Goal: Task Accomplishment & Management: Use online tool/utility

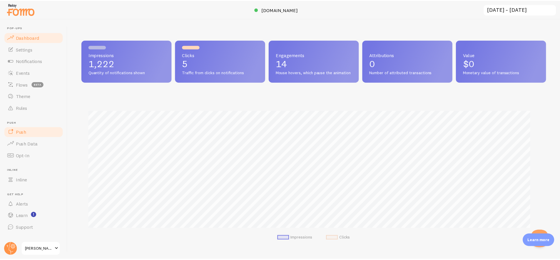
scroll to position [154, 464]
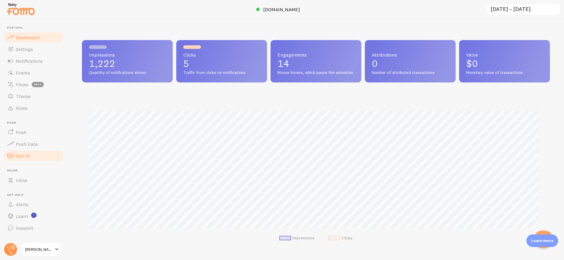
click at [40, 154] on link "Opt-In" at bounding box center [34, 156] width 61 height 12
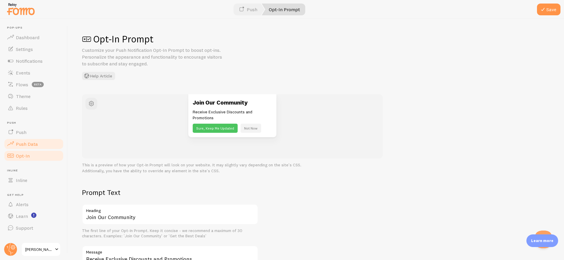
click at [42, 145] on link "Push Data" at bounding box center [34, 144] width 61 height 12
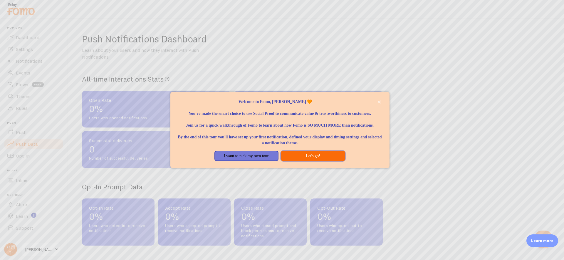
click at [307, 161] on button "Let's go!" at bounding box center [313, 155] width 64 height 11
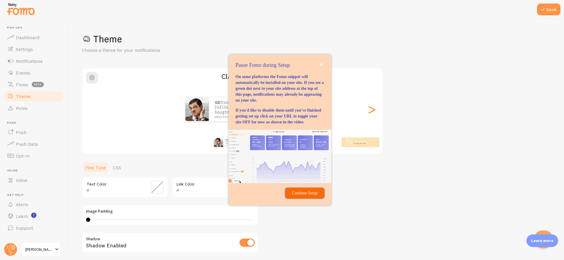
click at [311, 196] on p "Continue Setup" at bounding box center [305, 193] width 32 height 6
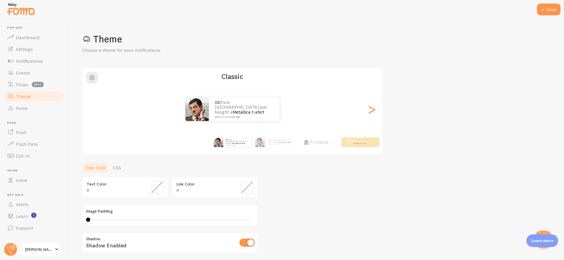
click at [308, 175] on div "Theme Choose a theme for your notifications Classic GE from [GEOGRAPHIC_DATA] j…" at bounding box center [316, 172] width 468 height 279
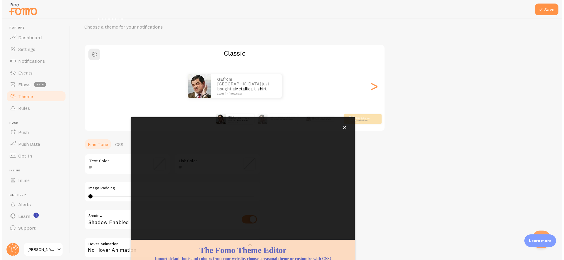
scroll to position [28, 0]
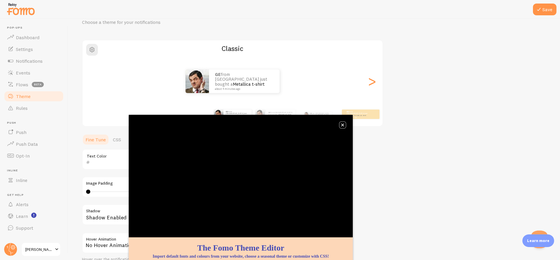
click at [342, 124] on icon "close," at bounding box center [342, 124] width 3 height 3
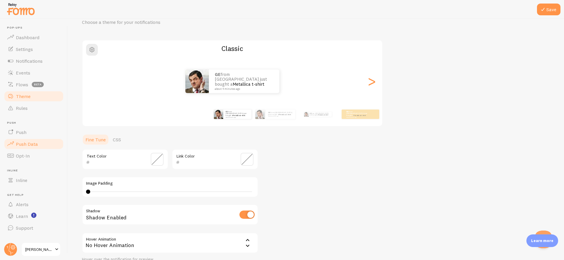
click at [27, 146] on span "Push Data" at bounding box center [27, 144] width 22 height 6
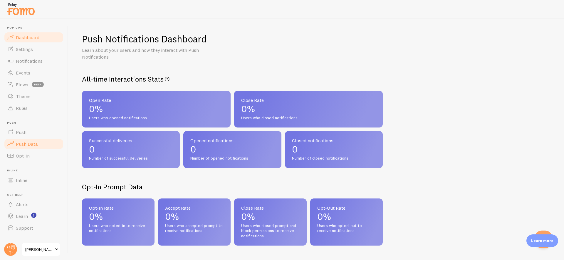
click at [26, 38] on span "Dashboard" at bounding box center [28, 37] width 24 height 6
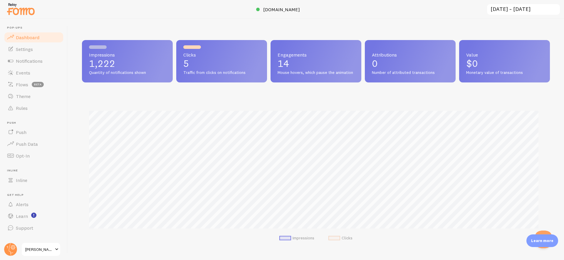
scroll to position [154, 464]
